Goal: Navigation & Orientation: Go to known website

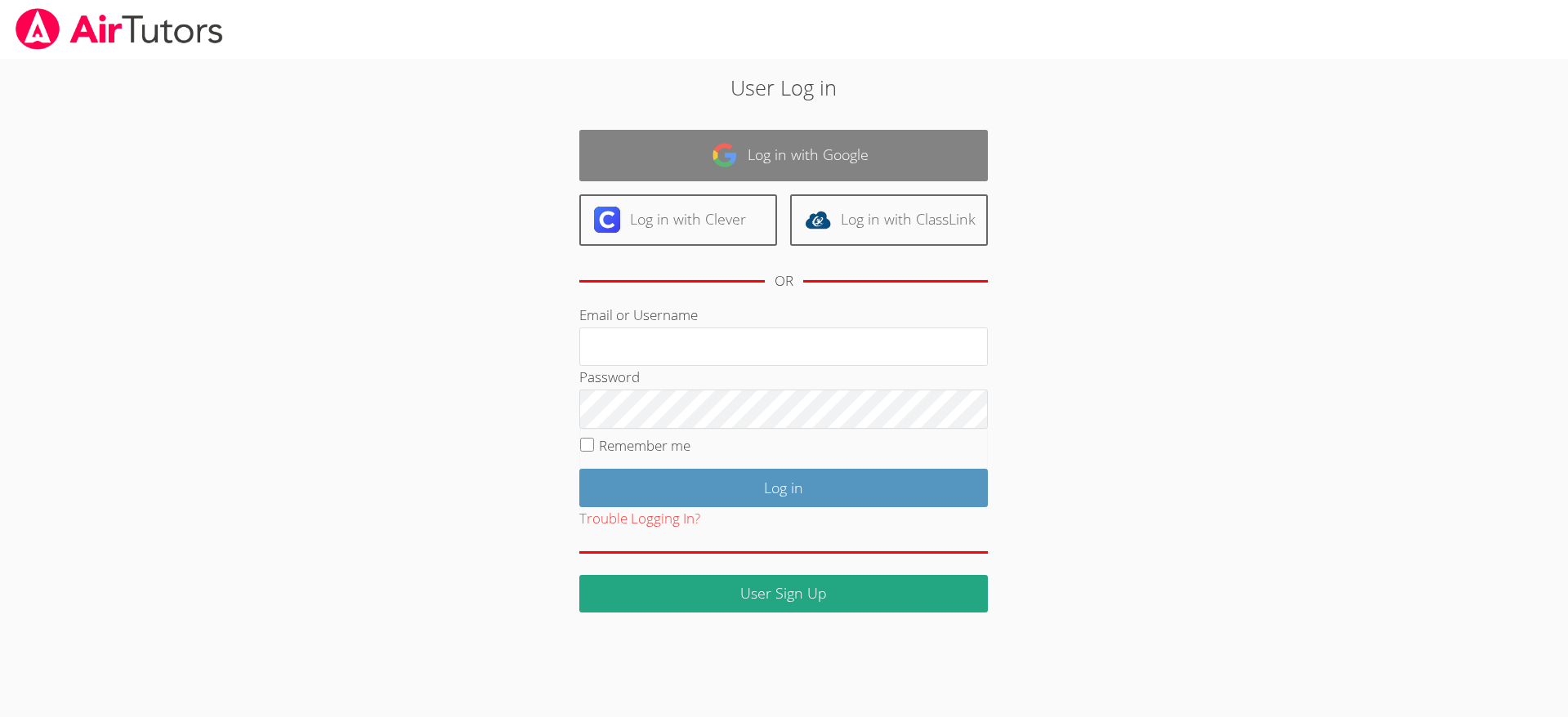
click at [739, 137] on link "Log in with Google" at bounding box center [783, 155] width 408 height 51
